Goal: Task Accomplishment & Management: Manage account settings

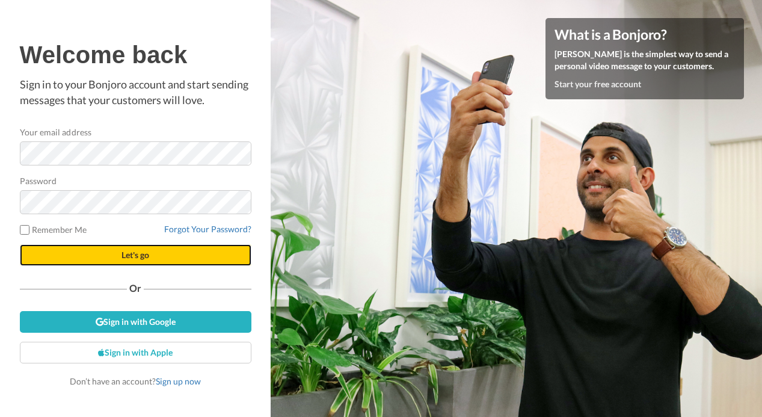
click at [115, 259] on button "Let's go" at bounding box center [135, 255] width 231 height 22
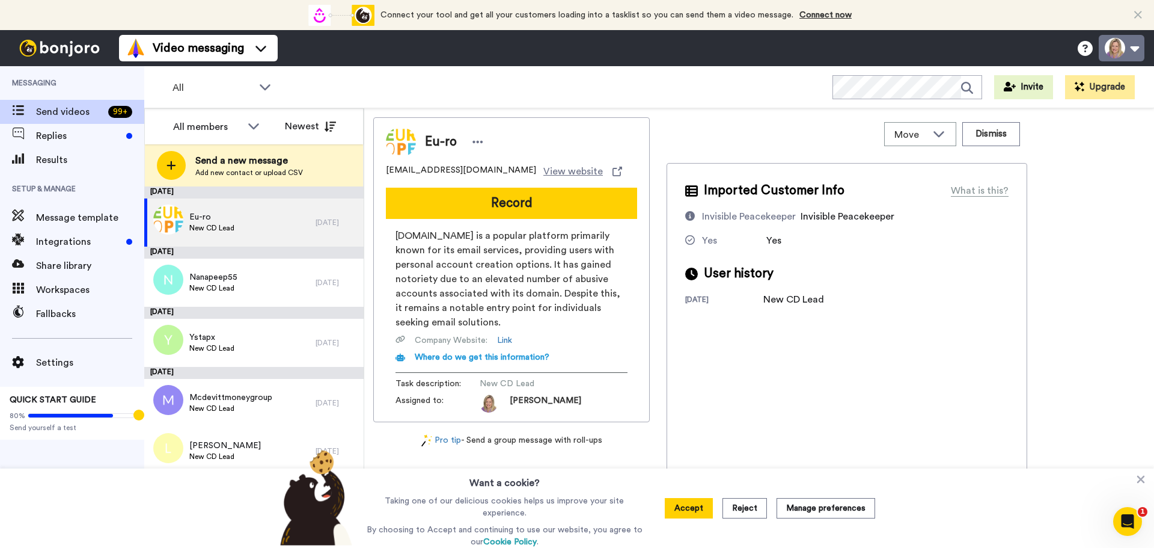
click at [761, 54] on button at bounding box center [1122, 48] width 46 height 26
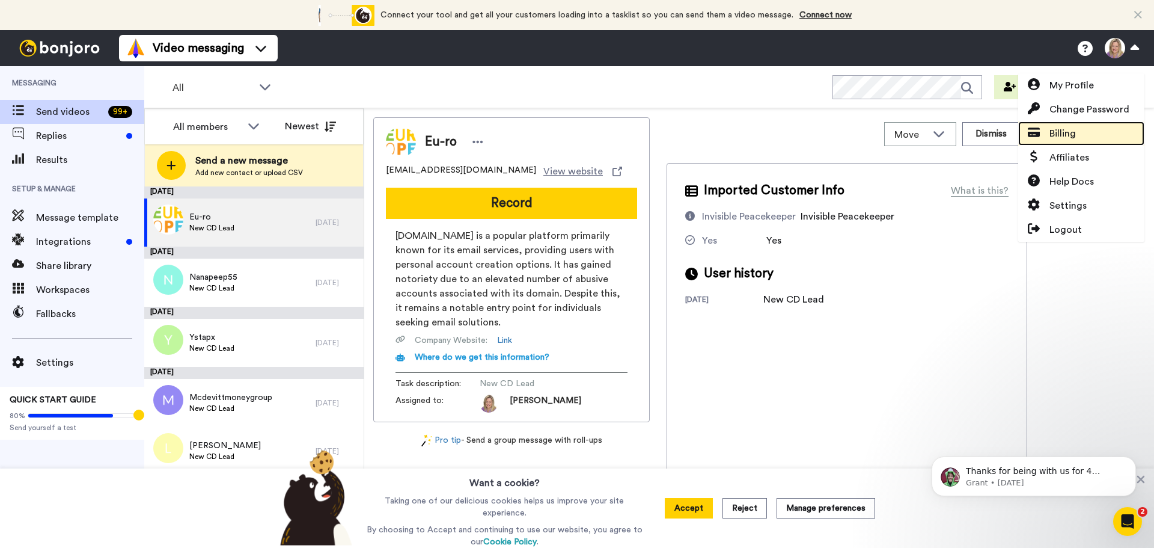
click at [761, 132] on link "Billing" at bounding box center [1082, 133] width 126 height 24
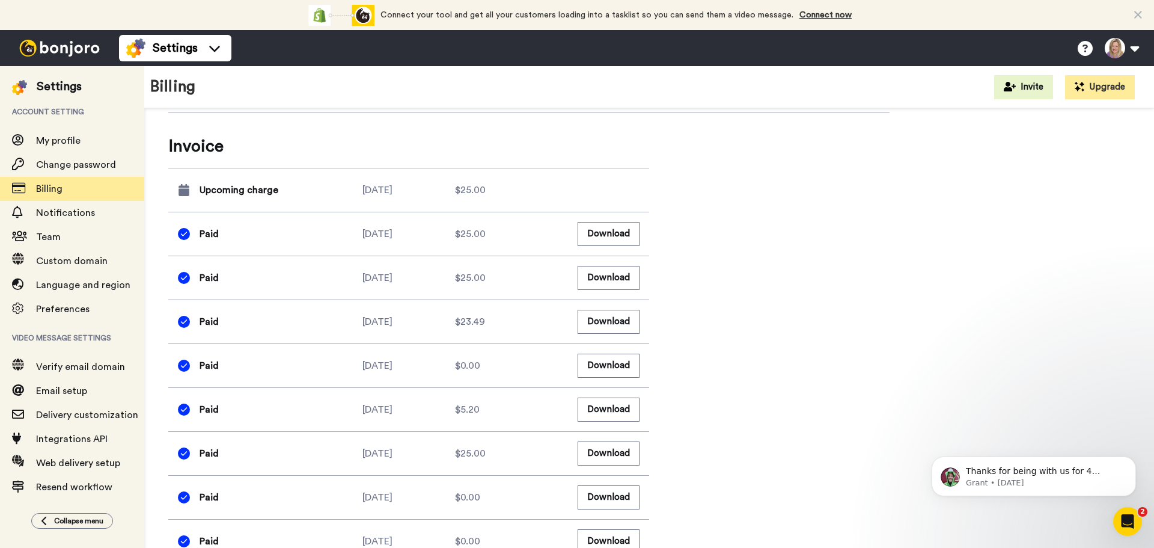
scroll to position [753, 0]
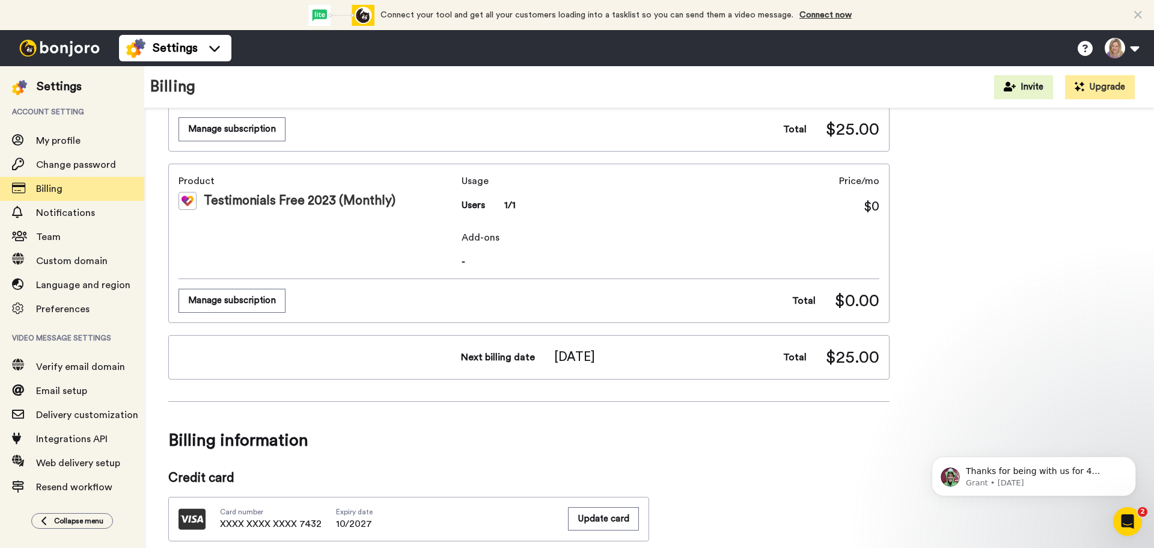
scroll to position [0, 0]
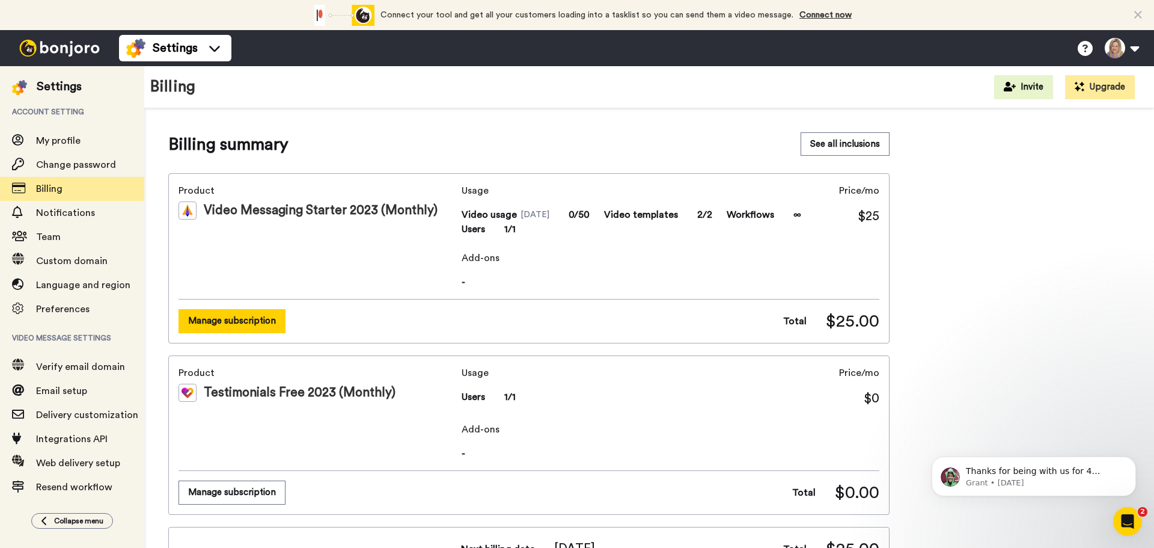
click at [247, 326] on button "Manage subscription" at bounding box center [232, 320] width 107 height 23
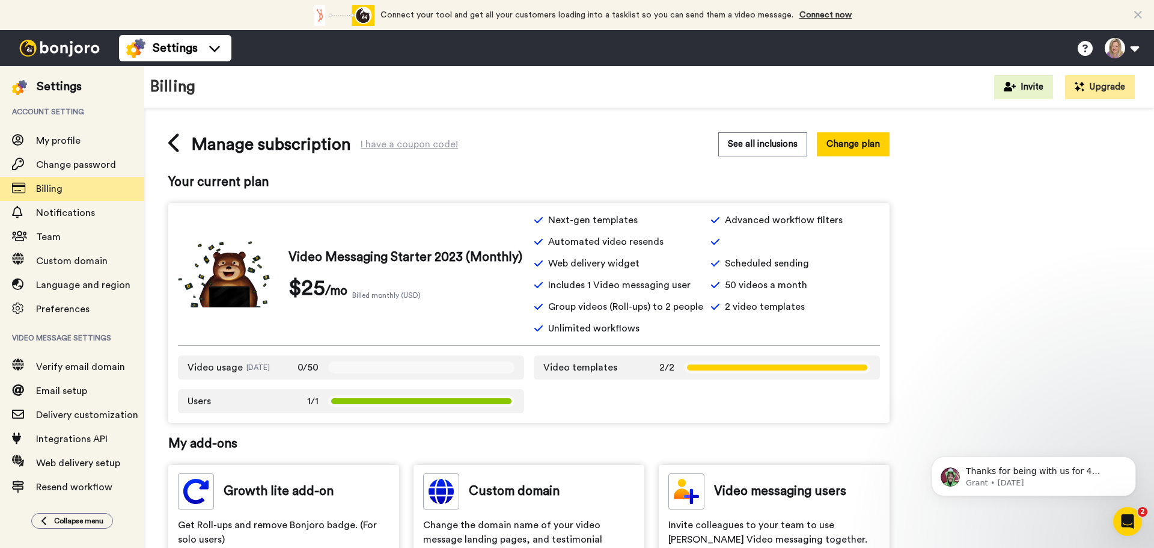
click at [924, 346] on div "Manage subscription I have a coupon code! See all inclusions Change plan Your c…" at bounding box center [649, 530] width 962 height 797
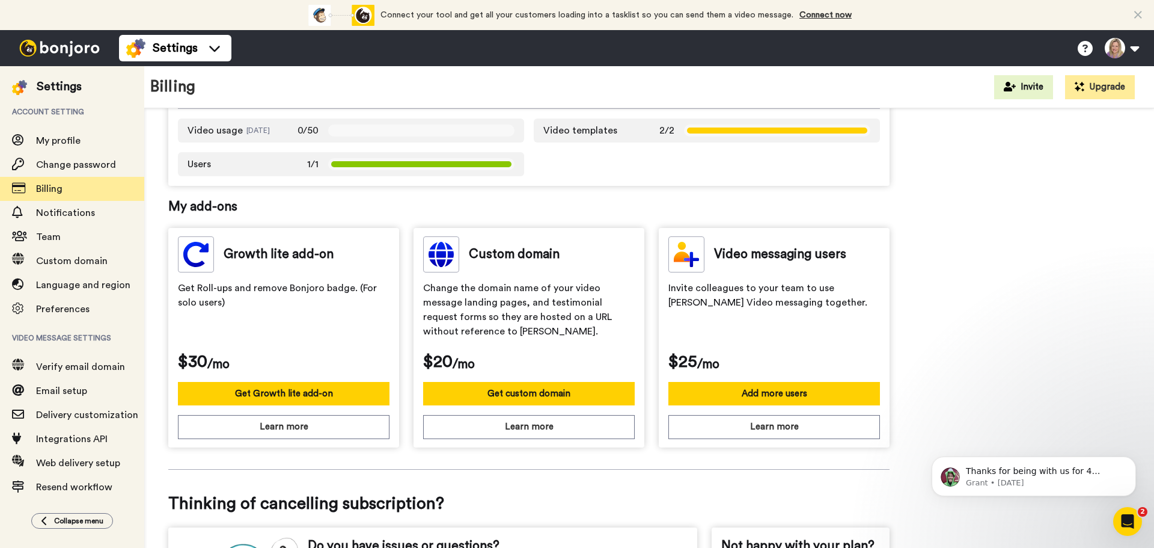
scroll to position [369, 0]
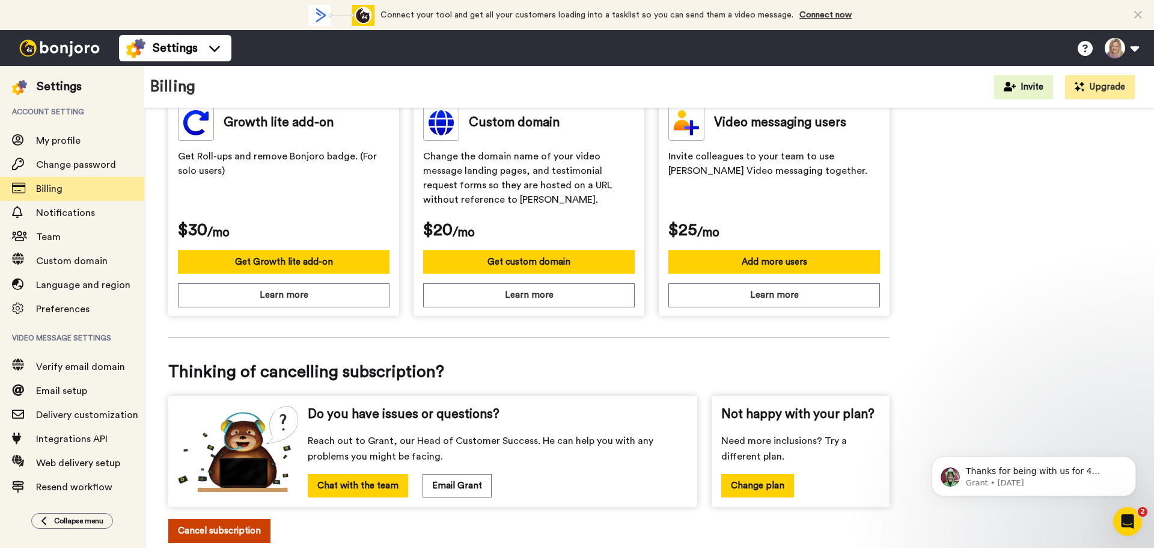
click at [216, 531] on button "Cancel subscription" at bounding box center [219, 530] width 102 height 23
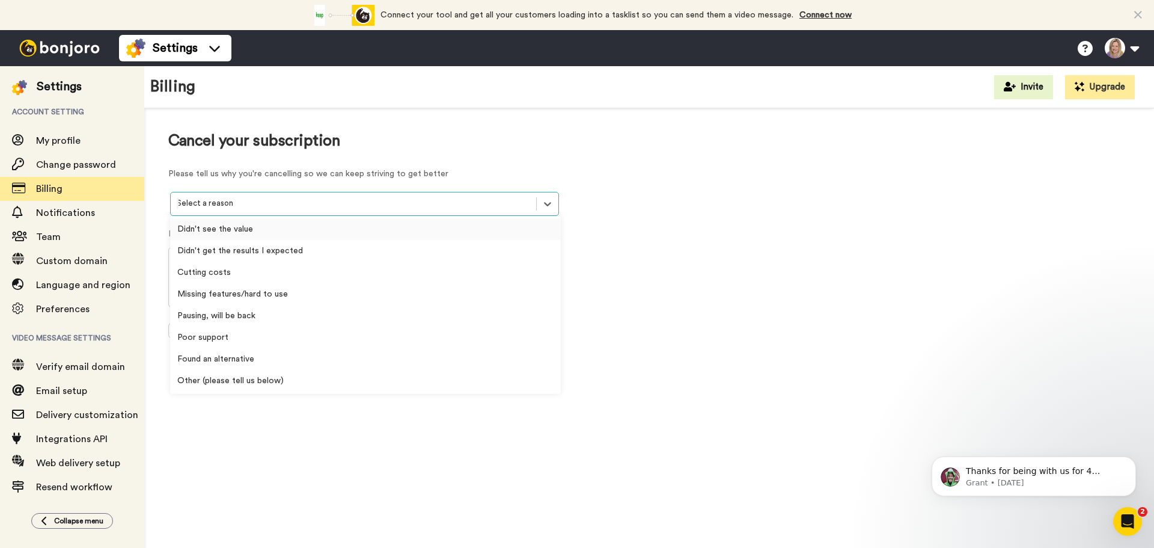
click at [243, 207] on div at bounding box center [354, 204] width 354 height 14
click at [231, 253] on div "Didn't get the results I expected" at bounding box center [365, 251] width 391 height 22
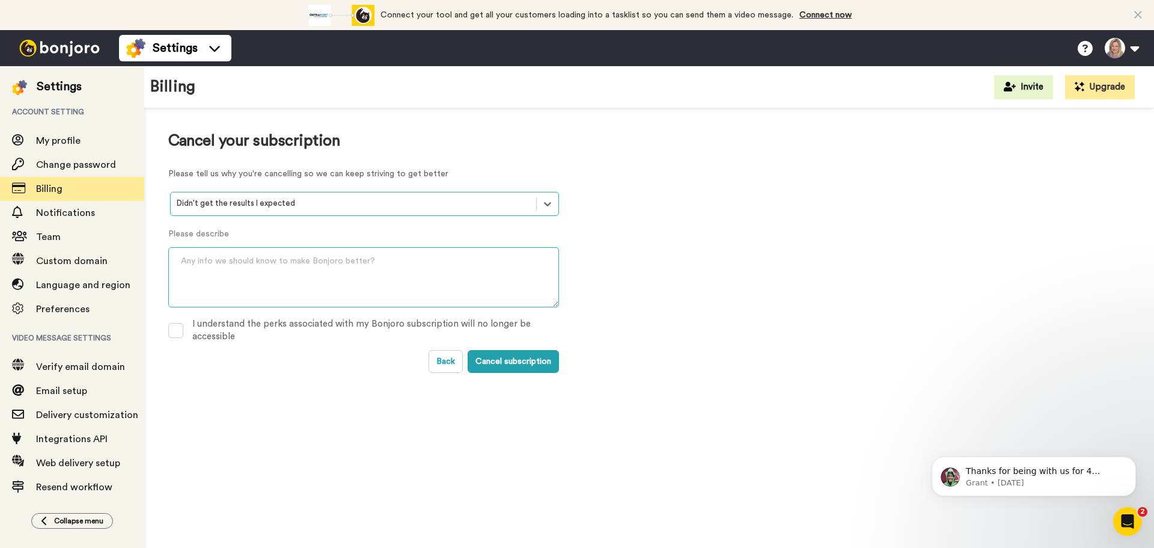
click at [228, 280] on textarea at bounding box center [363, 277] width 391 height 60
click at [183, 333] on span at bounding box center [175, 330] width 15 height 15
click at [239, 275] on textarea at bounding box center [363, 277] width 391 height 60
type textarea "Very low opens and clicks"
click at [512, 361] on button "Cancel subscription" at bounding box center [513, 361] width 91 height 23
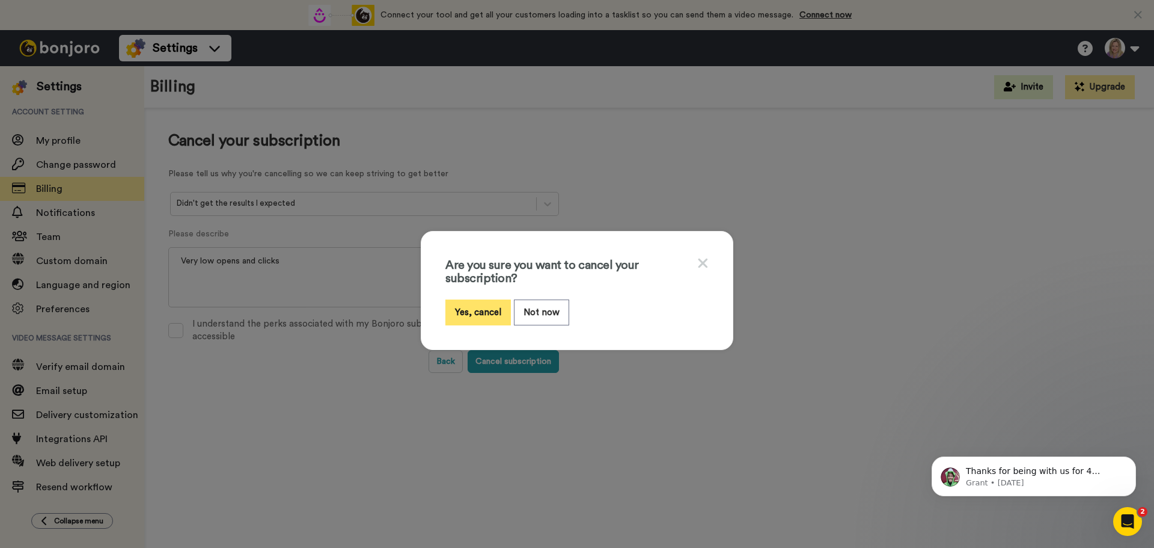
click at [486, 316] on button "Yes, cancel" at bounding box center [479, 312] width 66 height 26
